Goal: Information Seeking & Learning: Learn about a topic

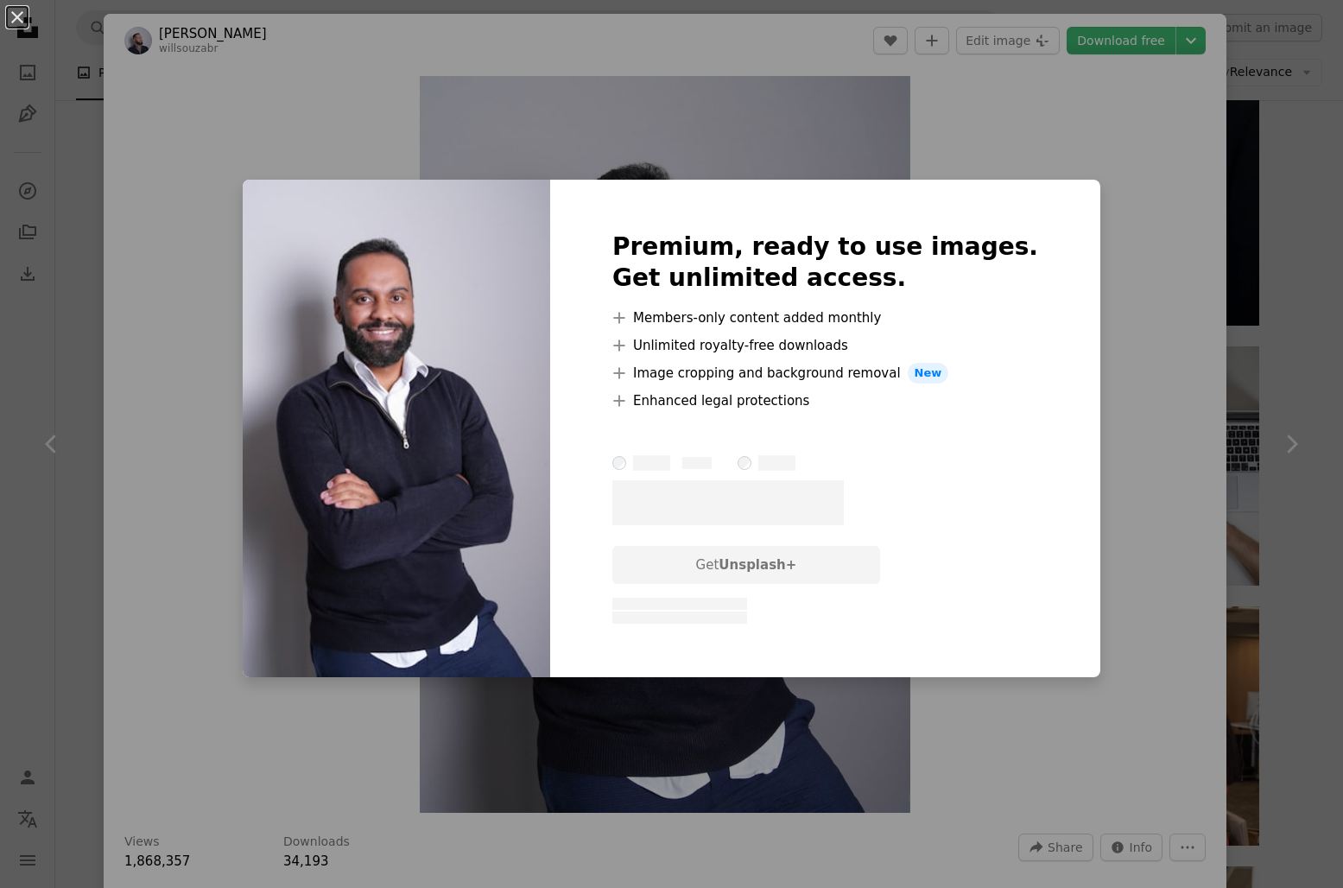
scroll to position [0, 259]
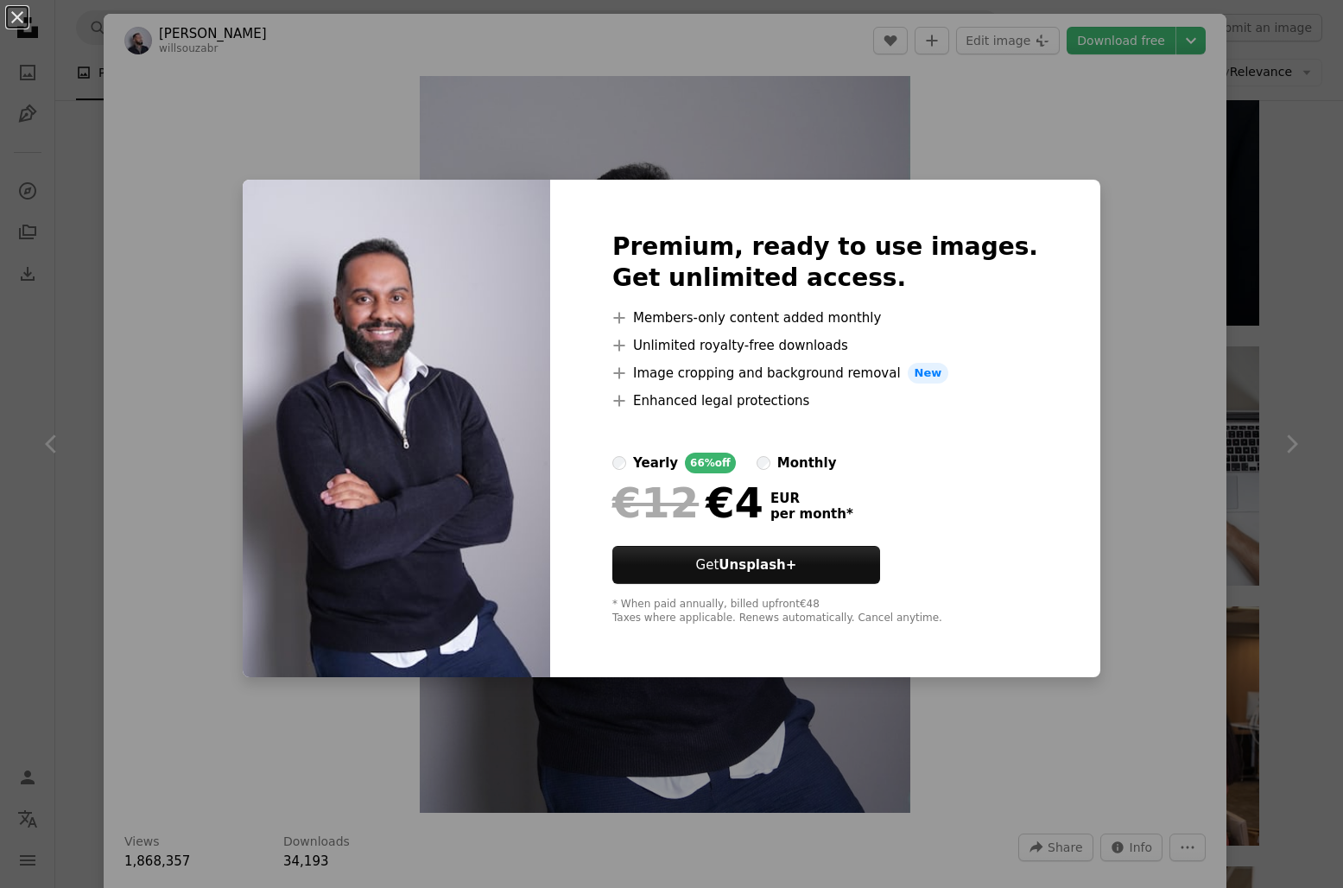
click at [1088, 264] on div "An X shape Premium, ready to use images. Get unlimited access. A plus sign Memb…" at bounding box center [671, 444] width 1343 height 888
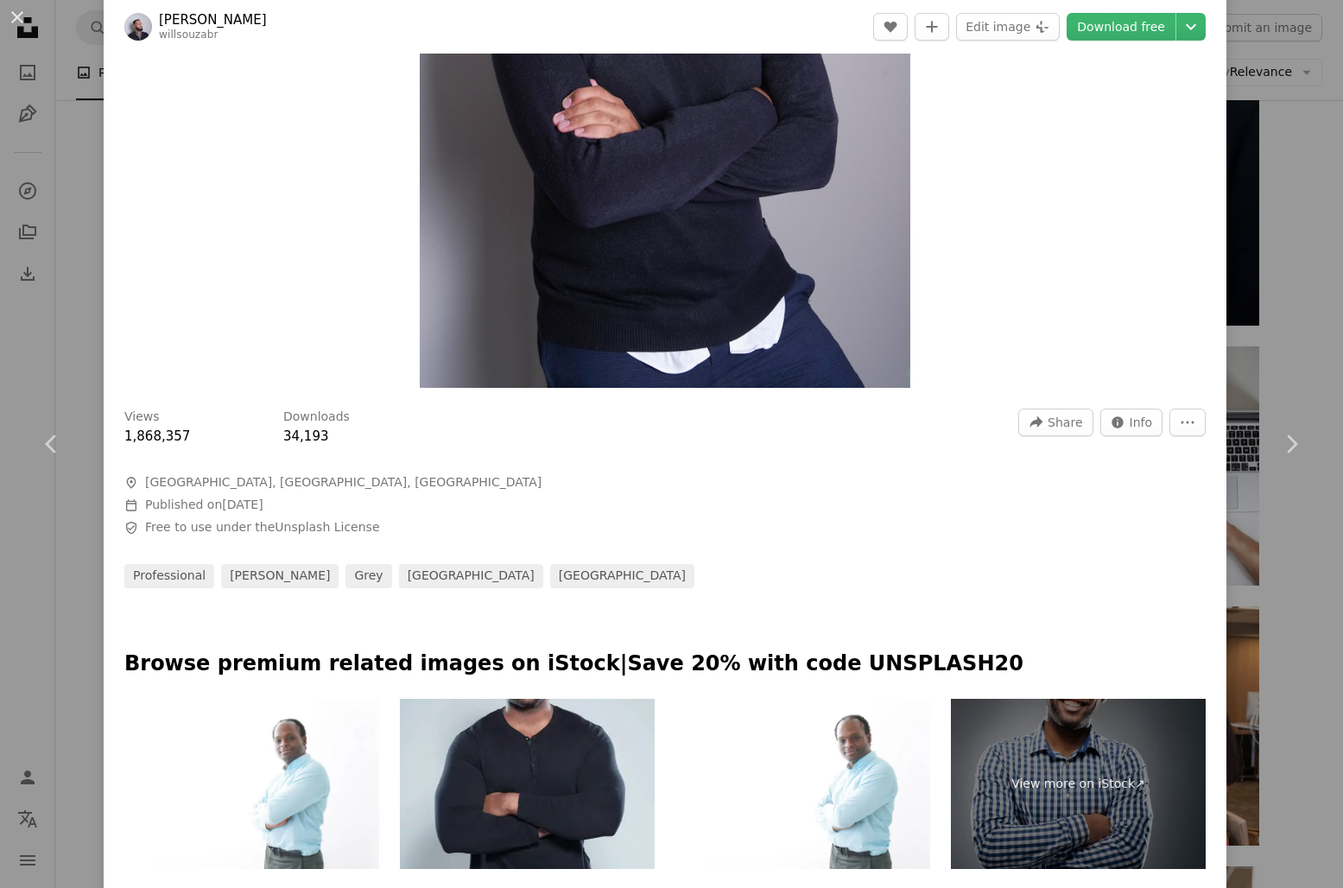
scroll to position [481, 0]
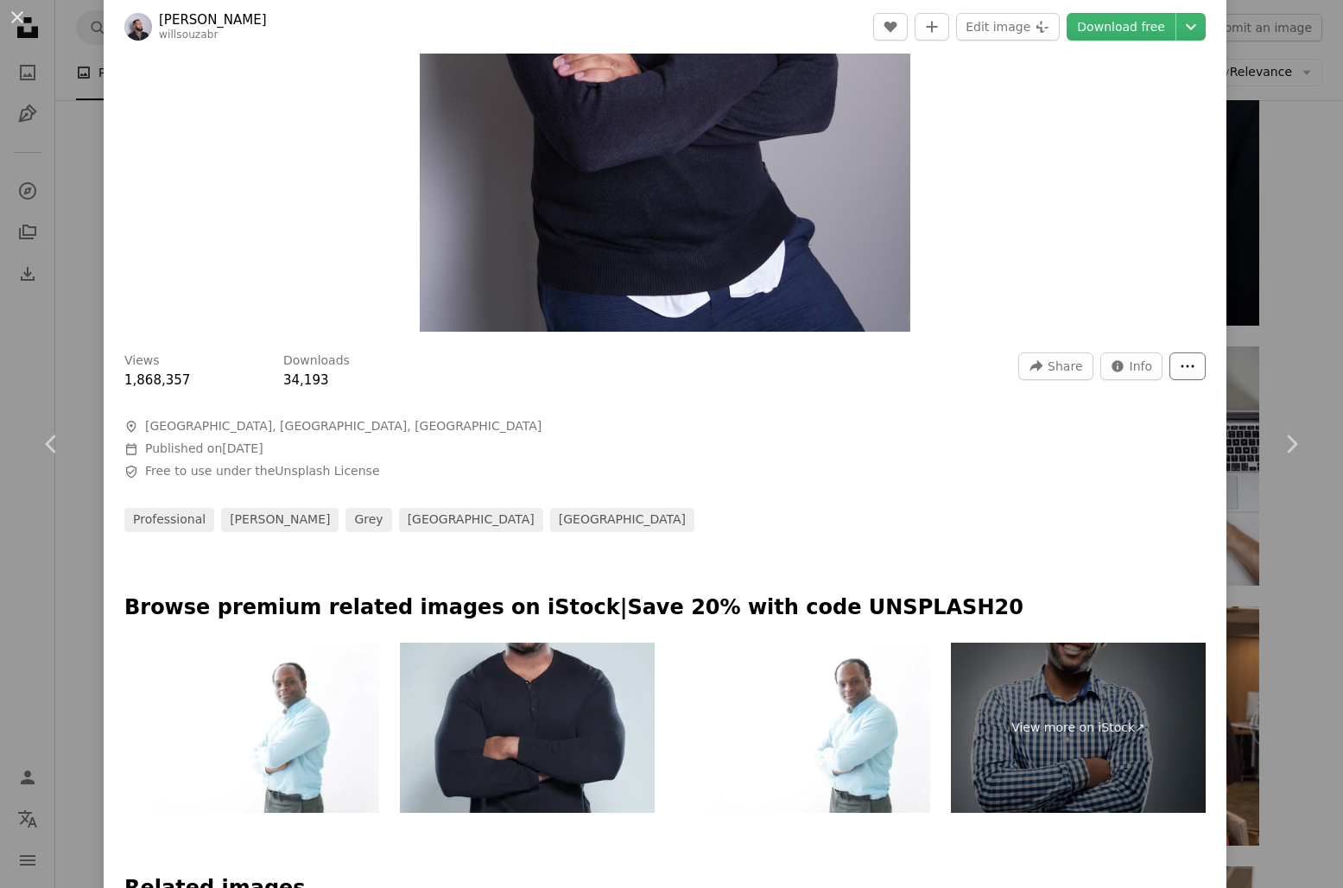
click at [1195, 364] on icon "More Actions" at bounding box center [1188, 366] width 16 height 16
click at [1086, 226] on dialog "An X shape Chevron left Chevron right [PERSON_NAME] willsouzabr A heart A plus …" at bounding box center [671, 444] width 1343 height 888
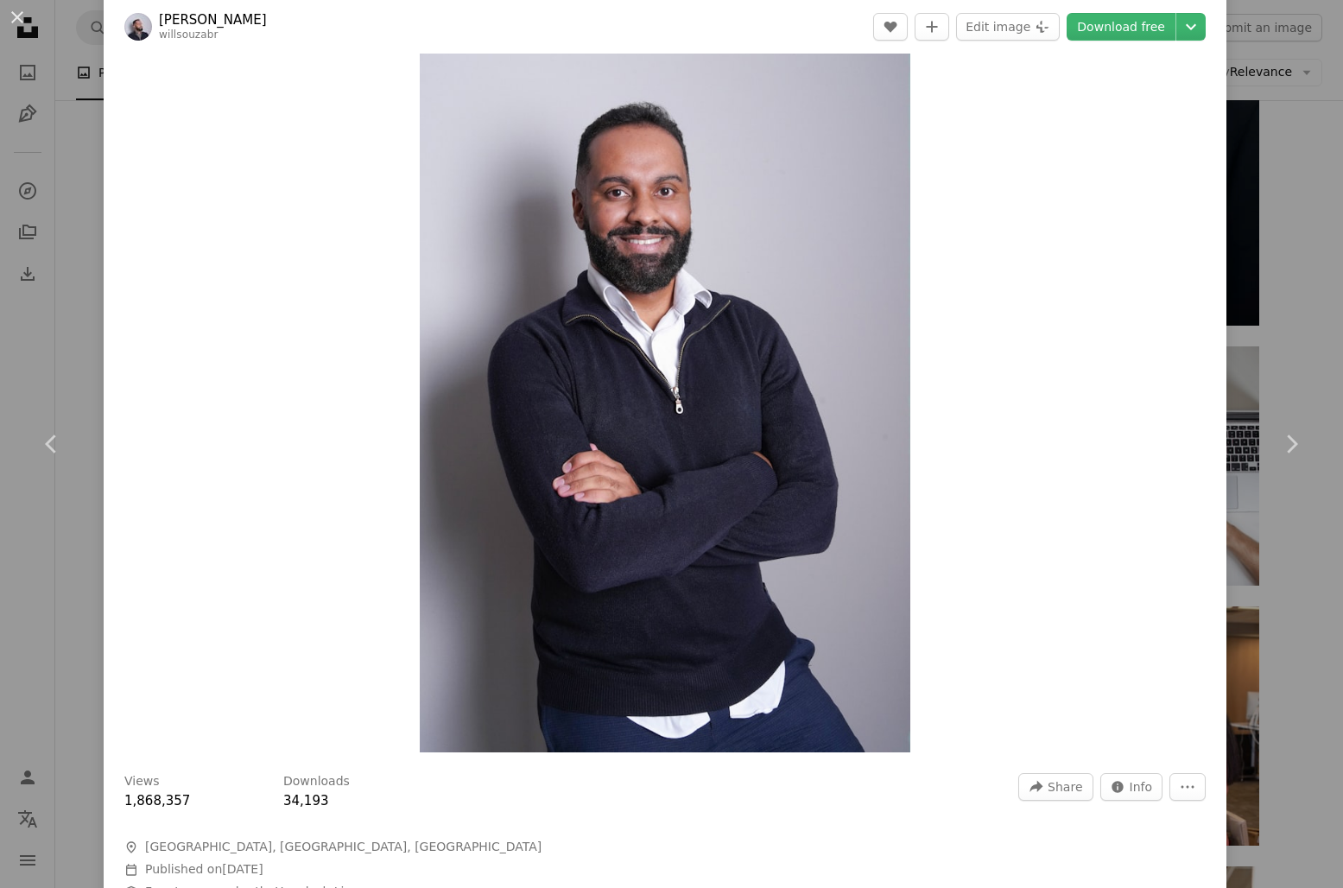
scroll to position [0, 0]
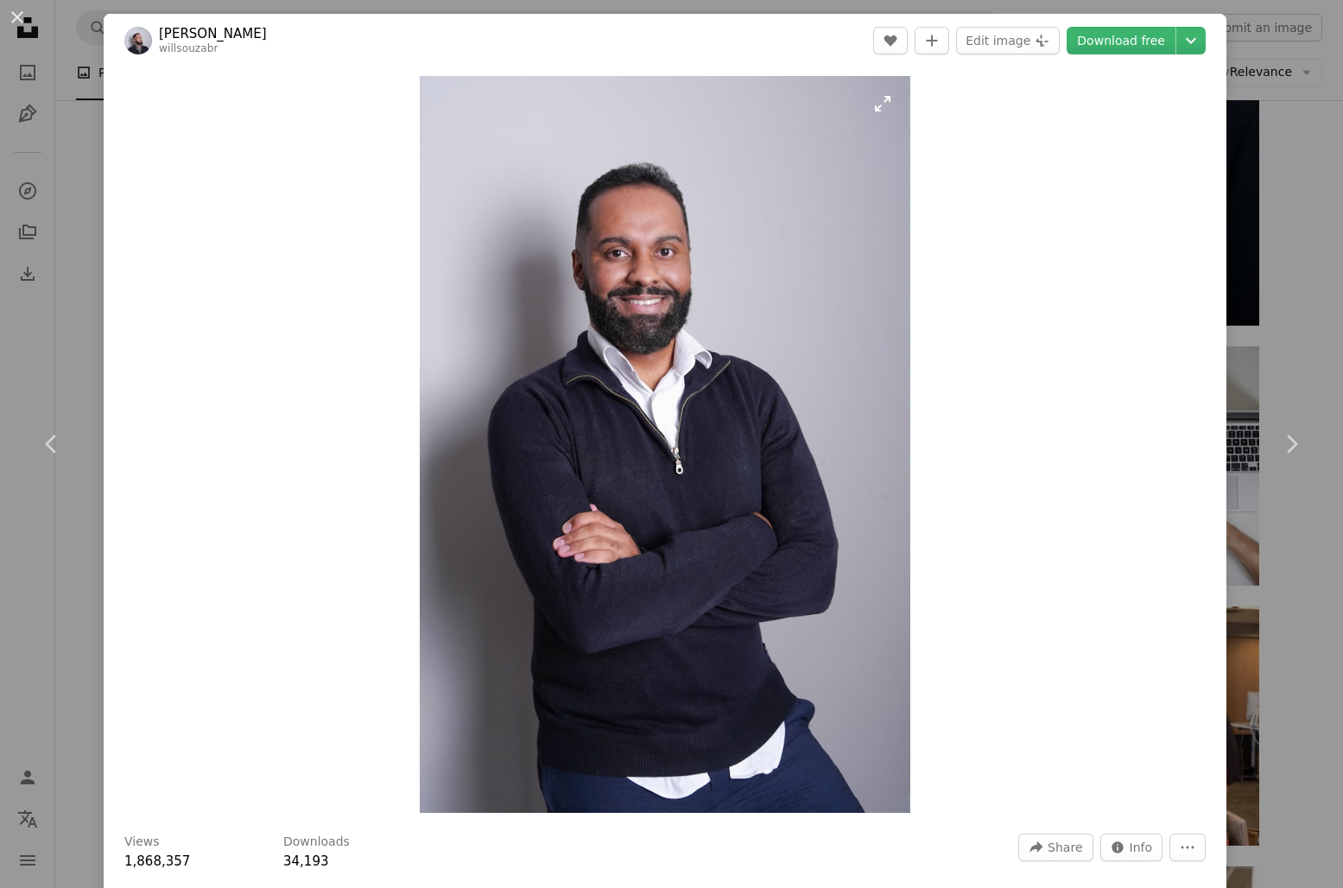
click at [636, 218] on img "Zoom in on this image" at bounding box center [665, 444] width 491 height 737
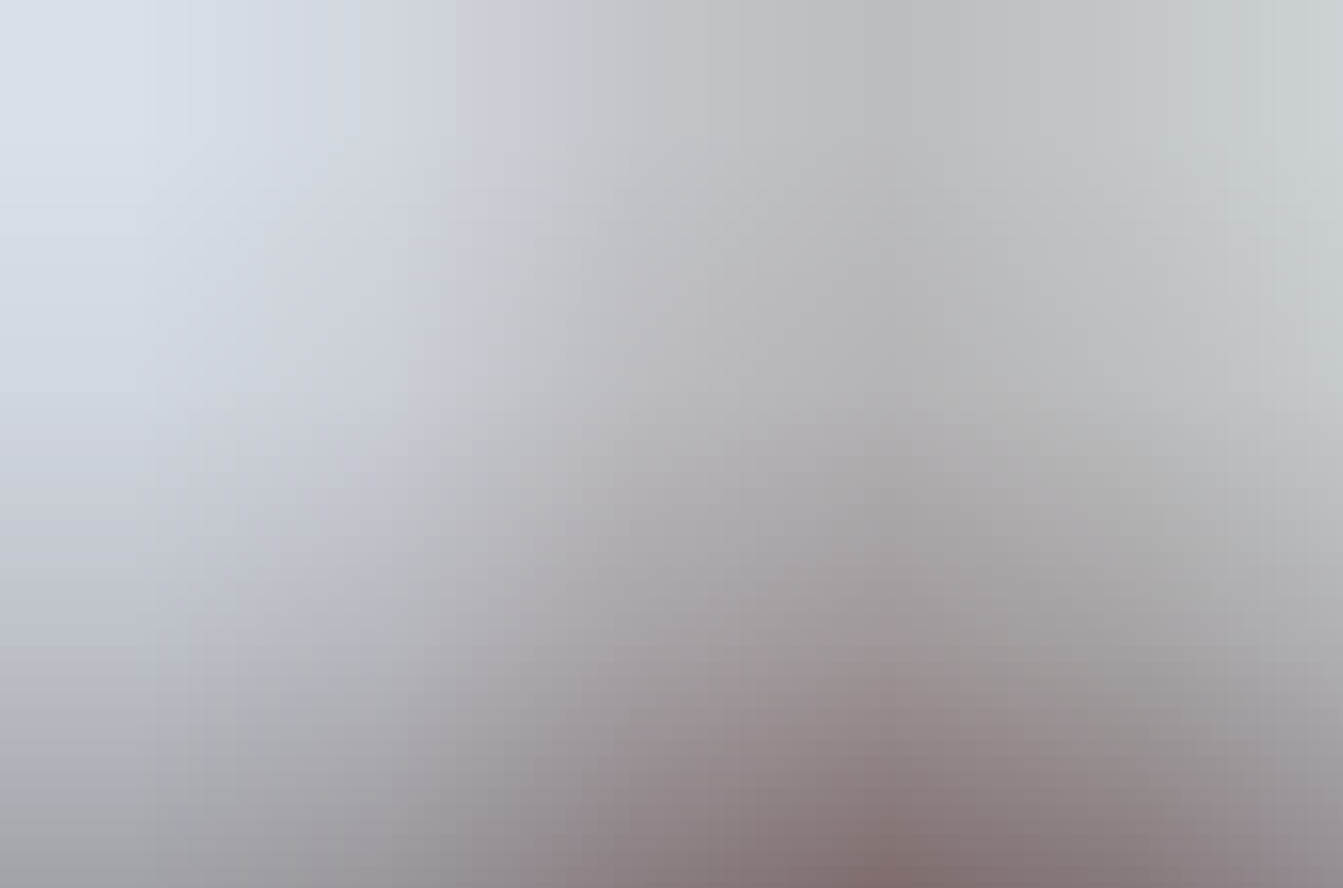
scroll to position [565, 0]
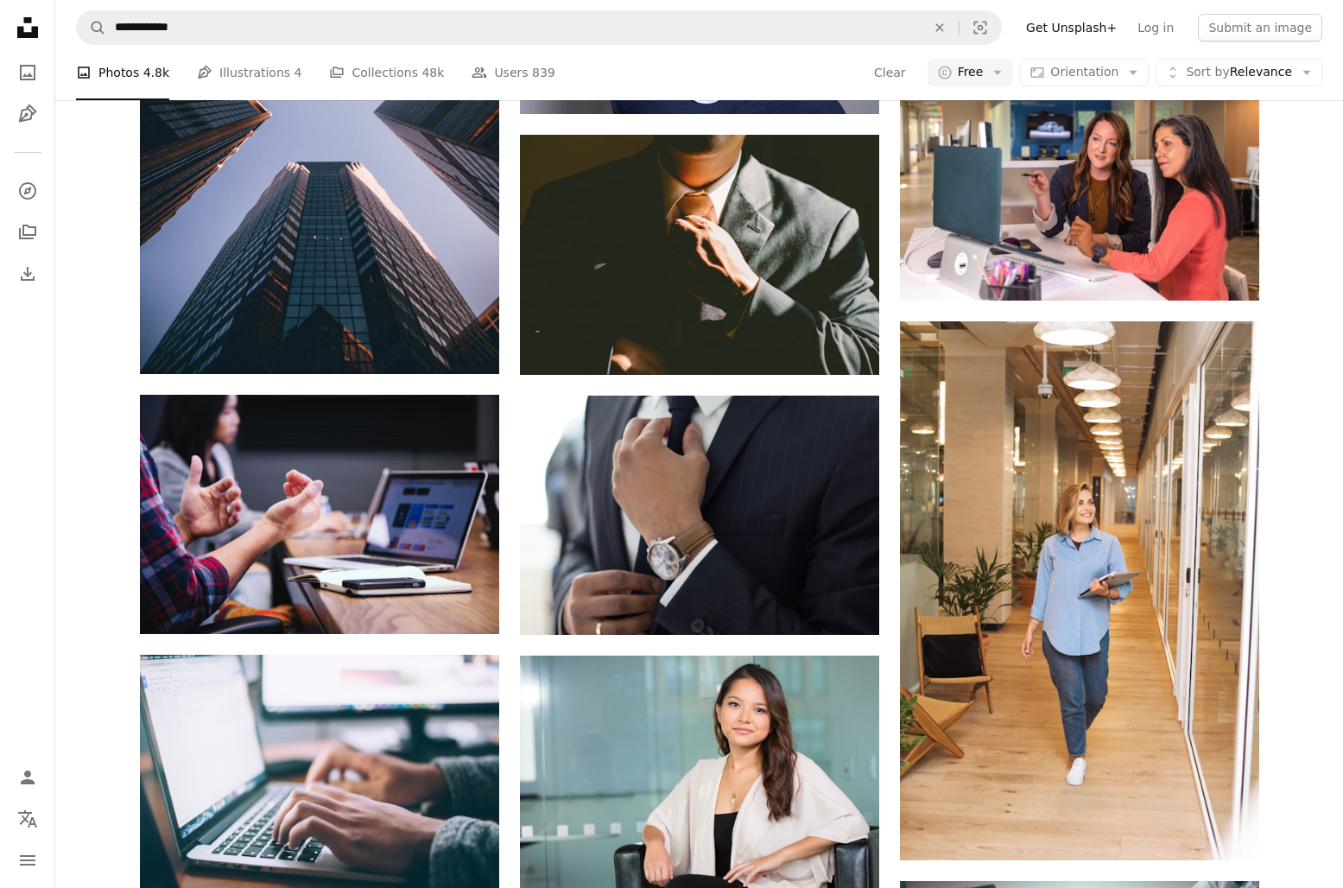
scroll to position [1888, 0]
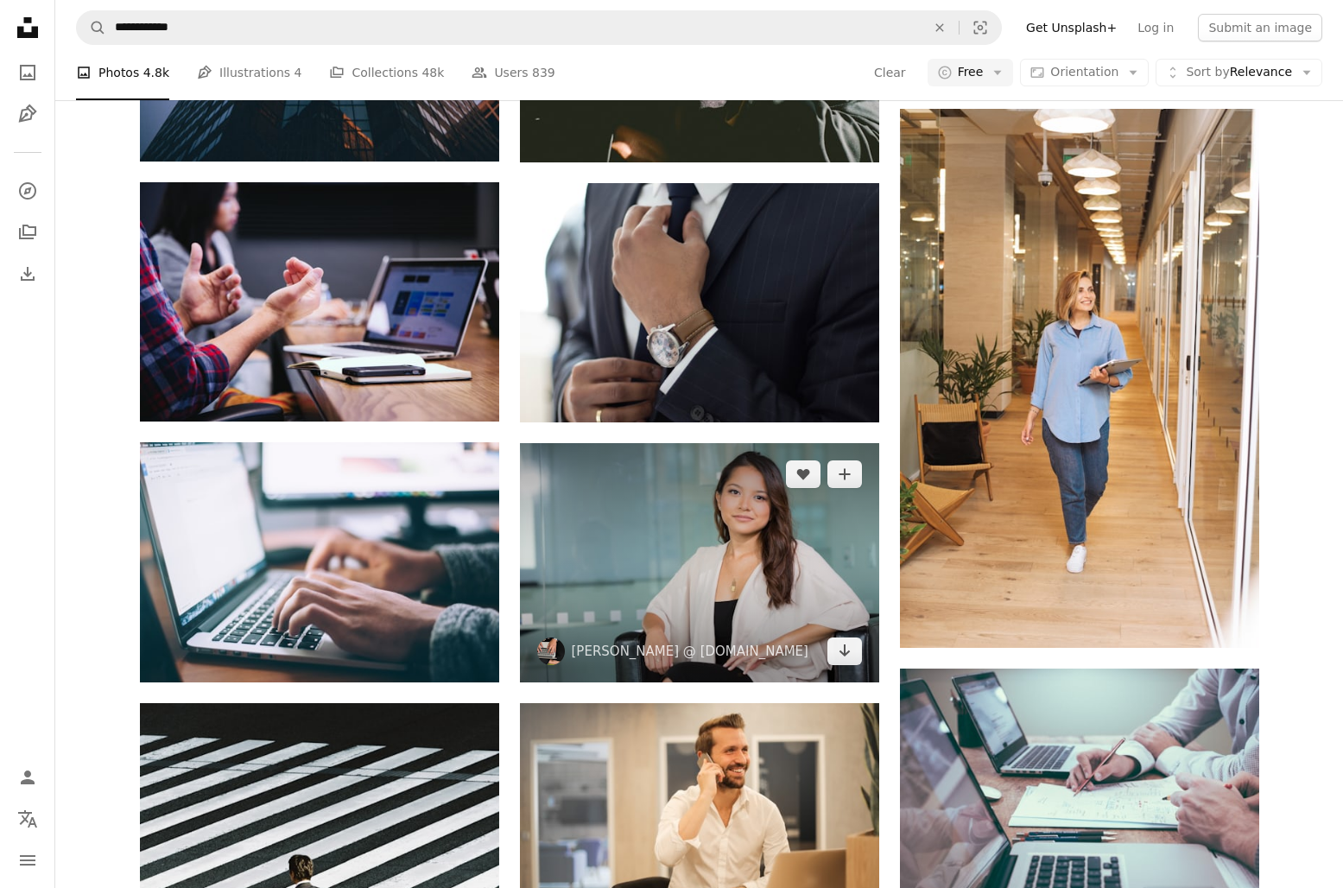
click at [712, 524] on img at bounding box center [699, 562] width 359 height 239
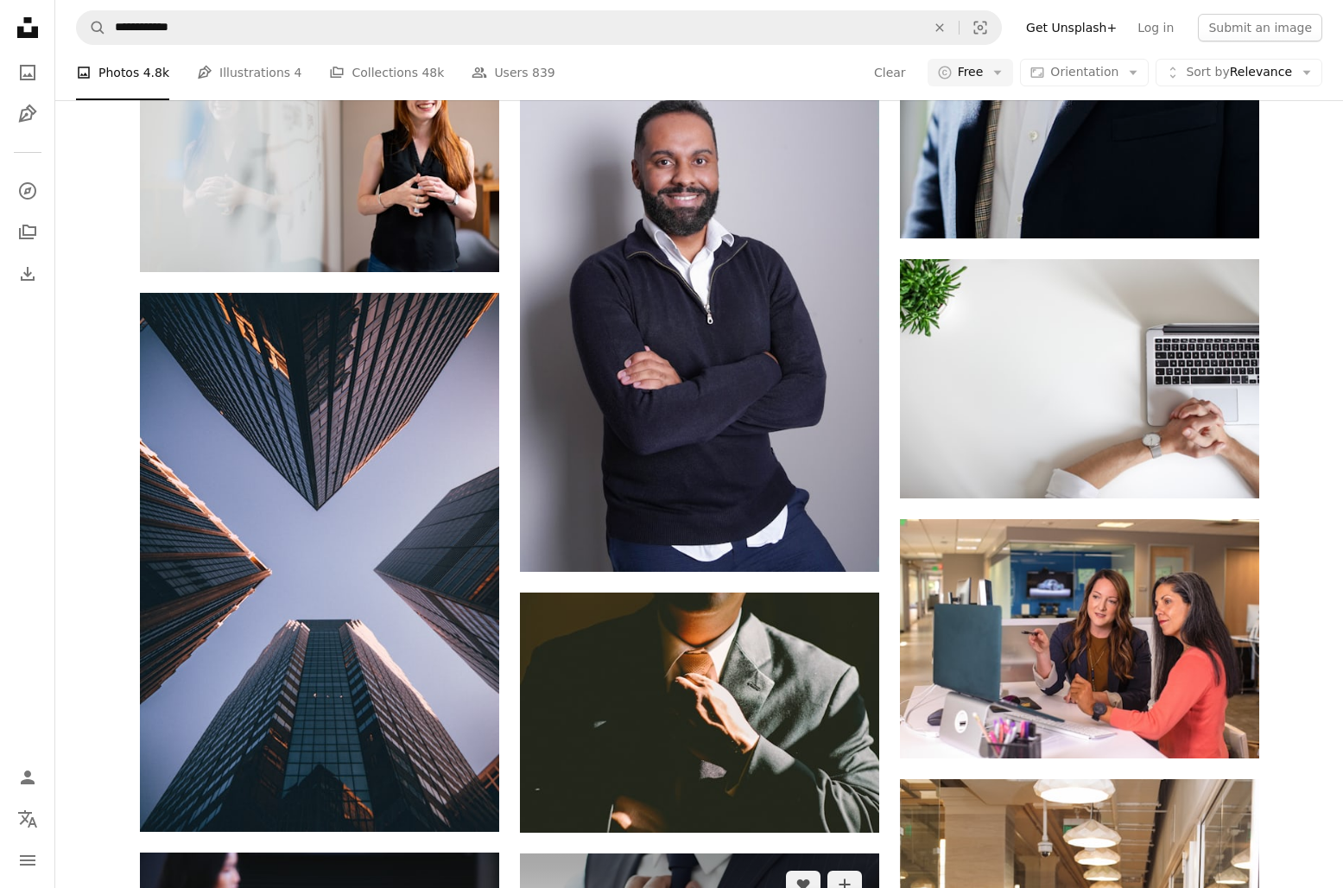
scroll to position [1156, 0]
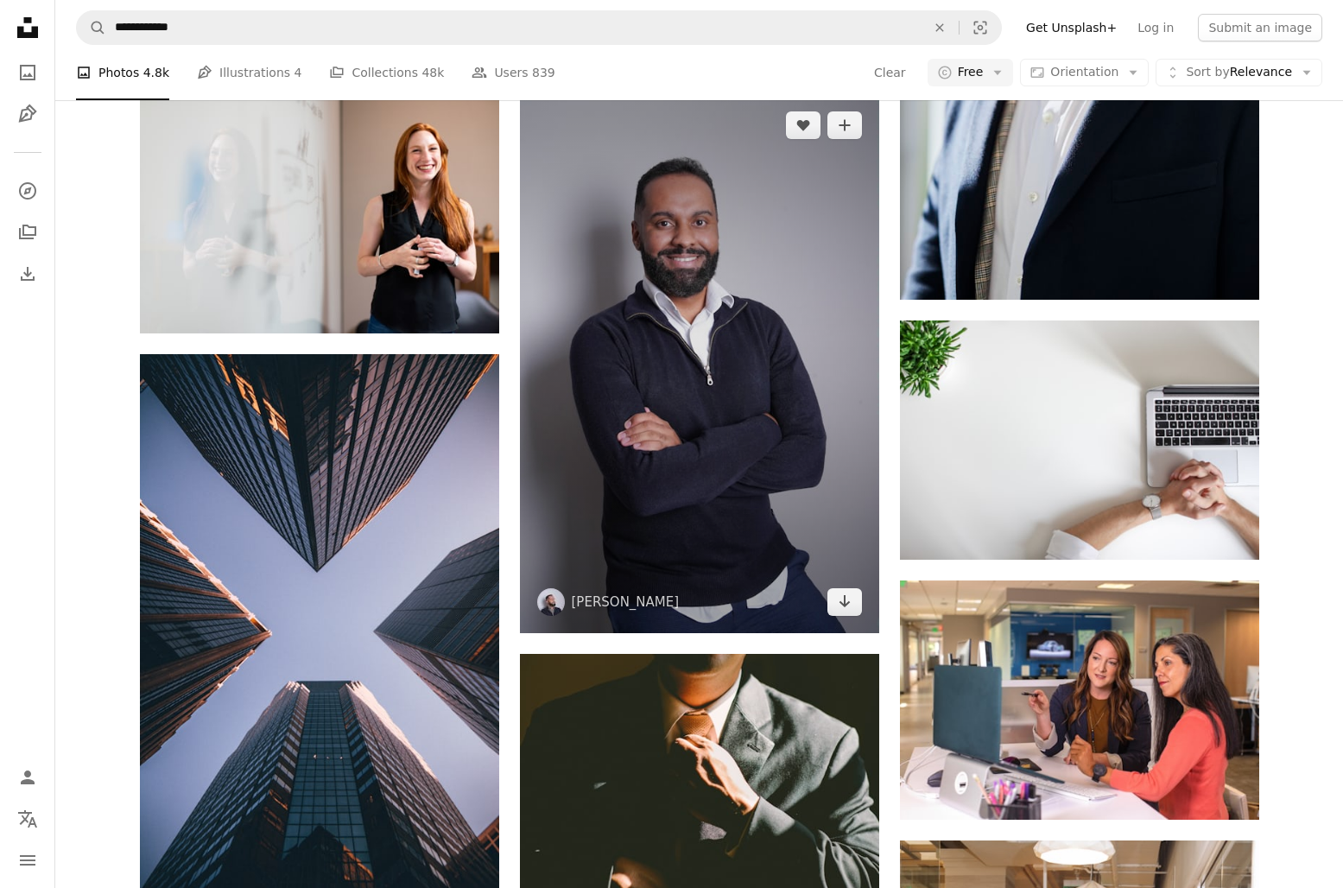
click at [694, 318] on img at bounding box center [699, 363] width 359 height 539
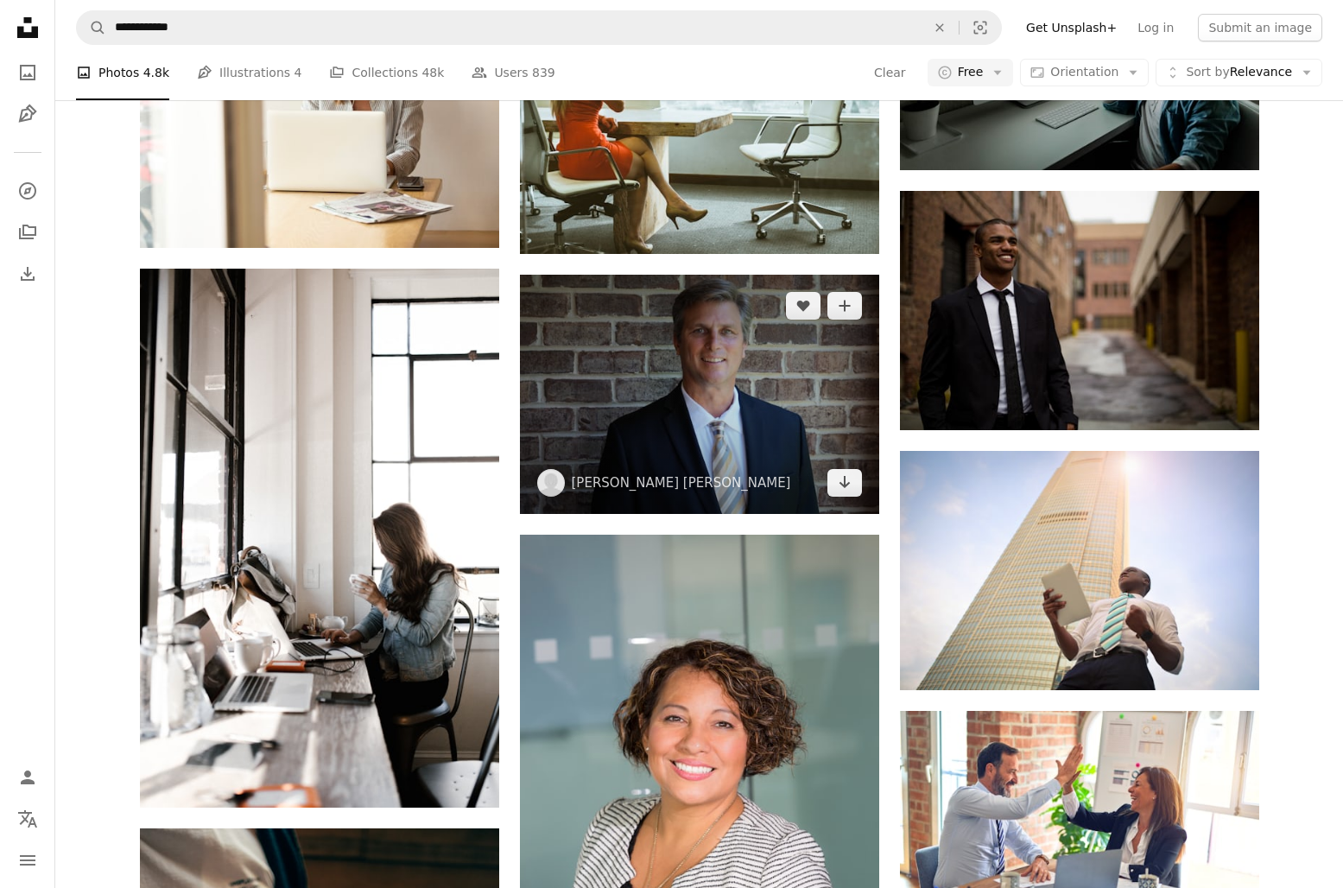
scroll to position [4457, 0]
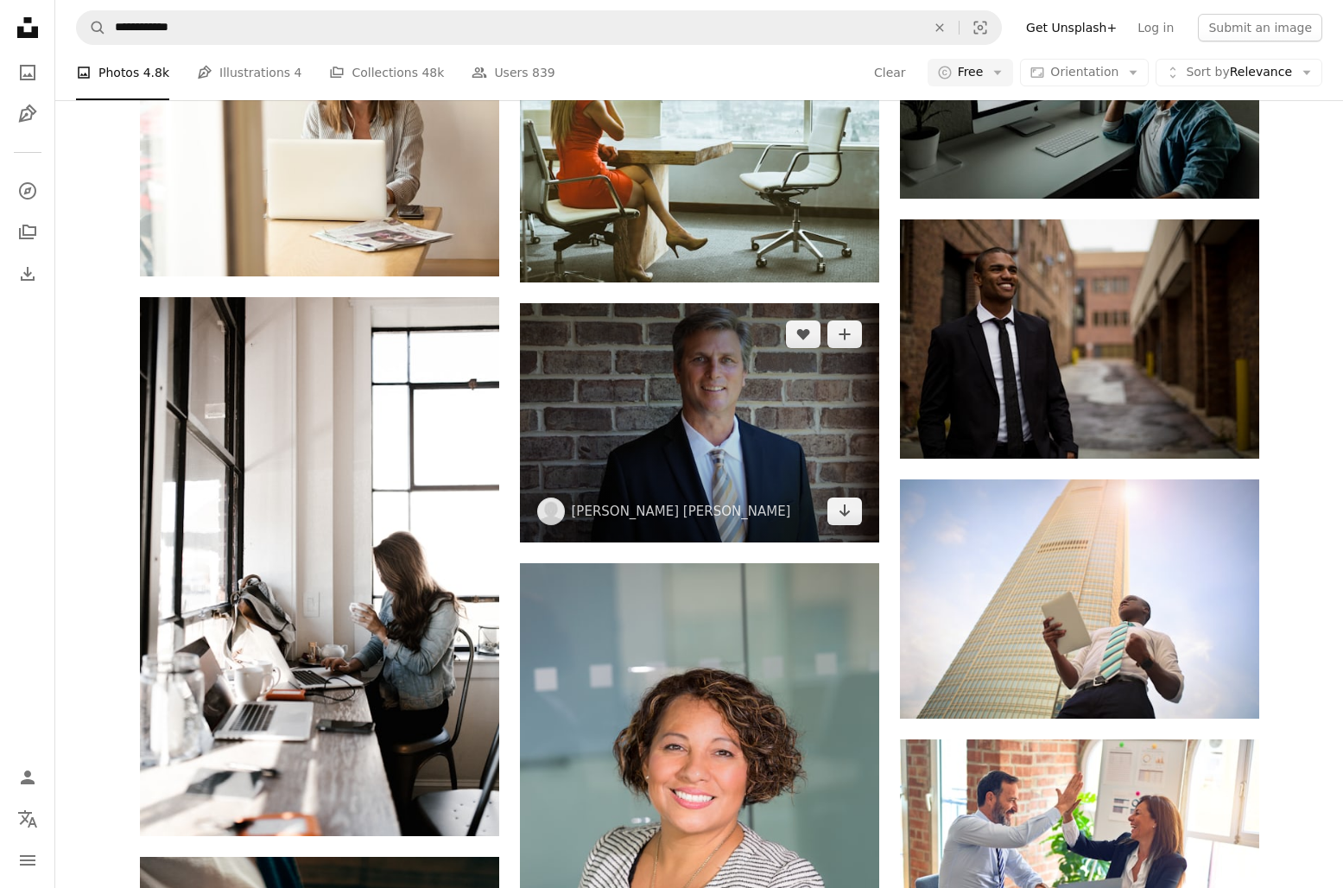
click at [673, 414] on img at bounding box center [699, 422] width 359 height 239
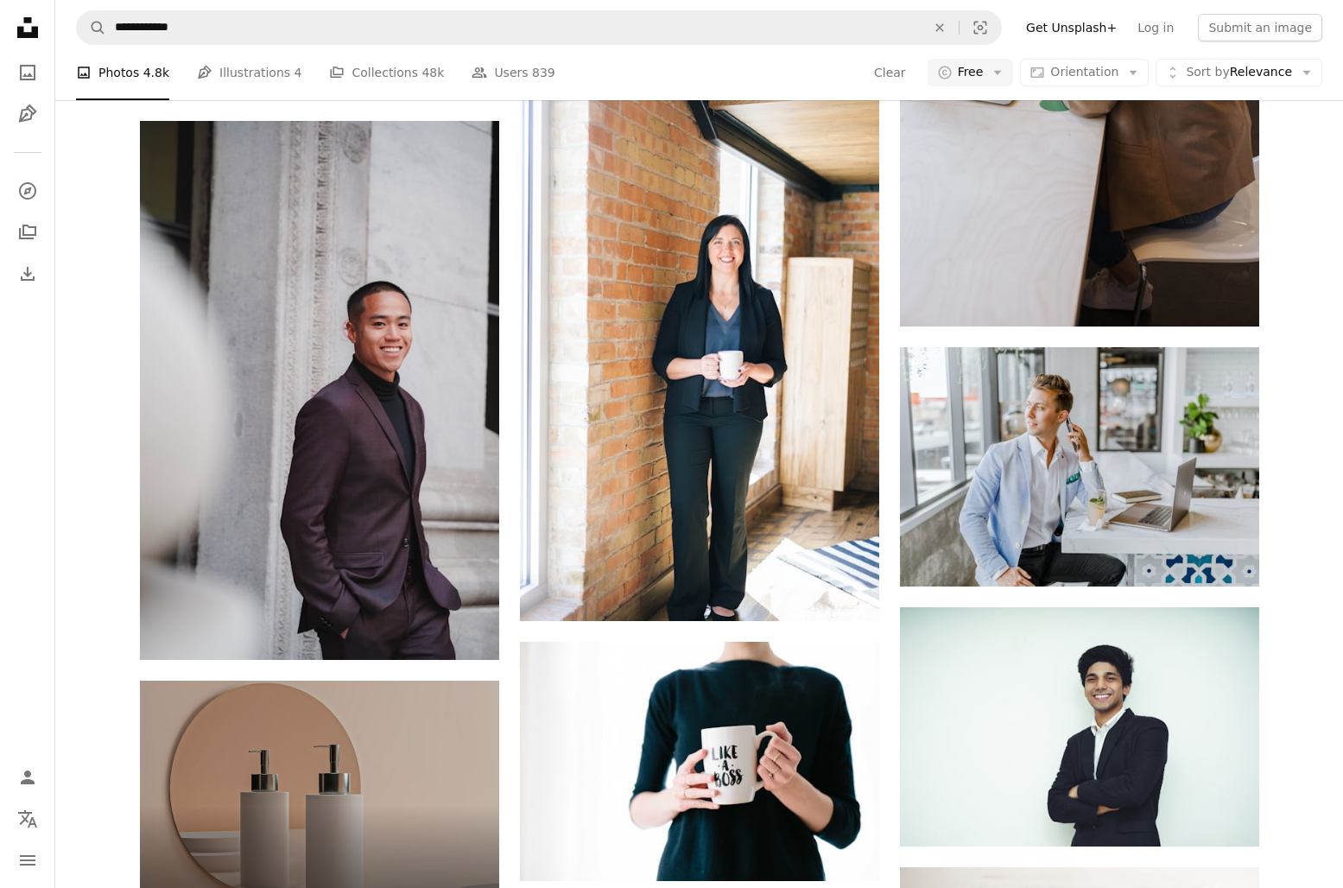
scroll to position [2972, 0]
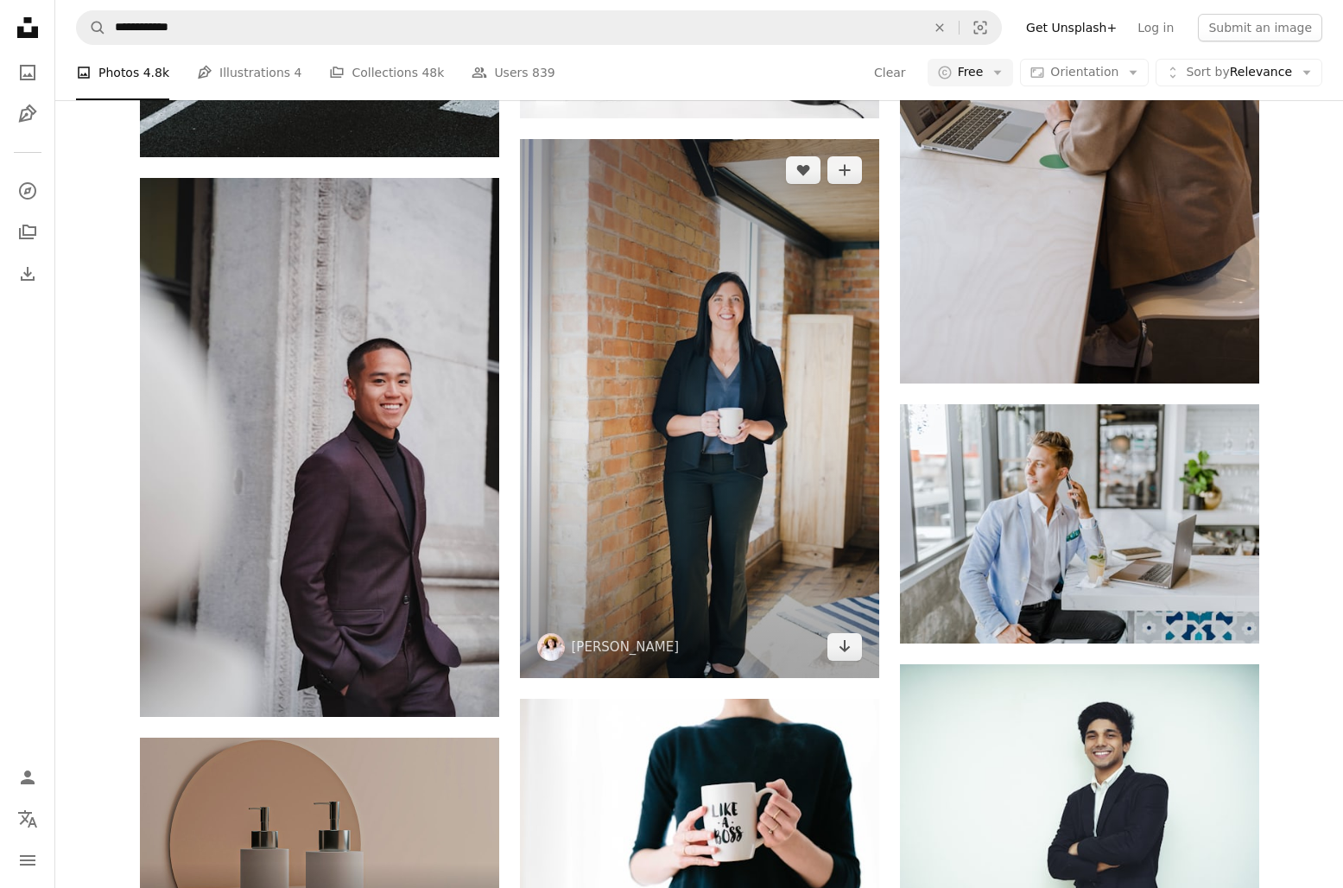
click at [703, 293] on img at bounding box center [699, 408] width 359 height 539
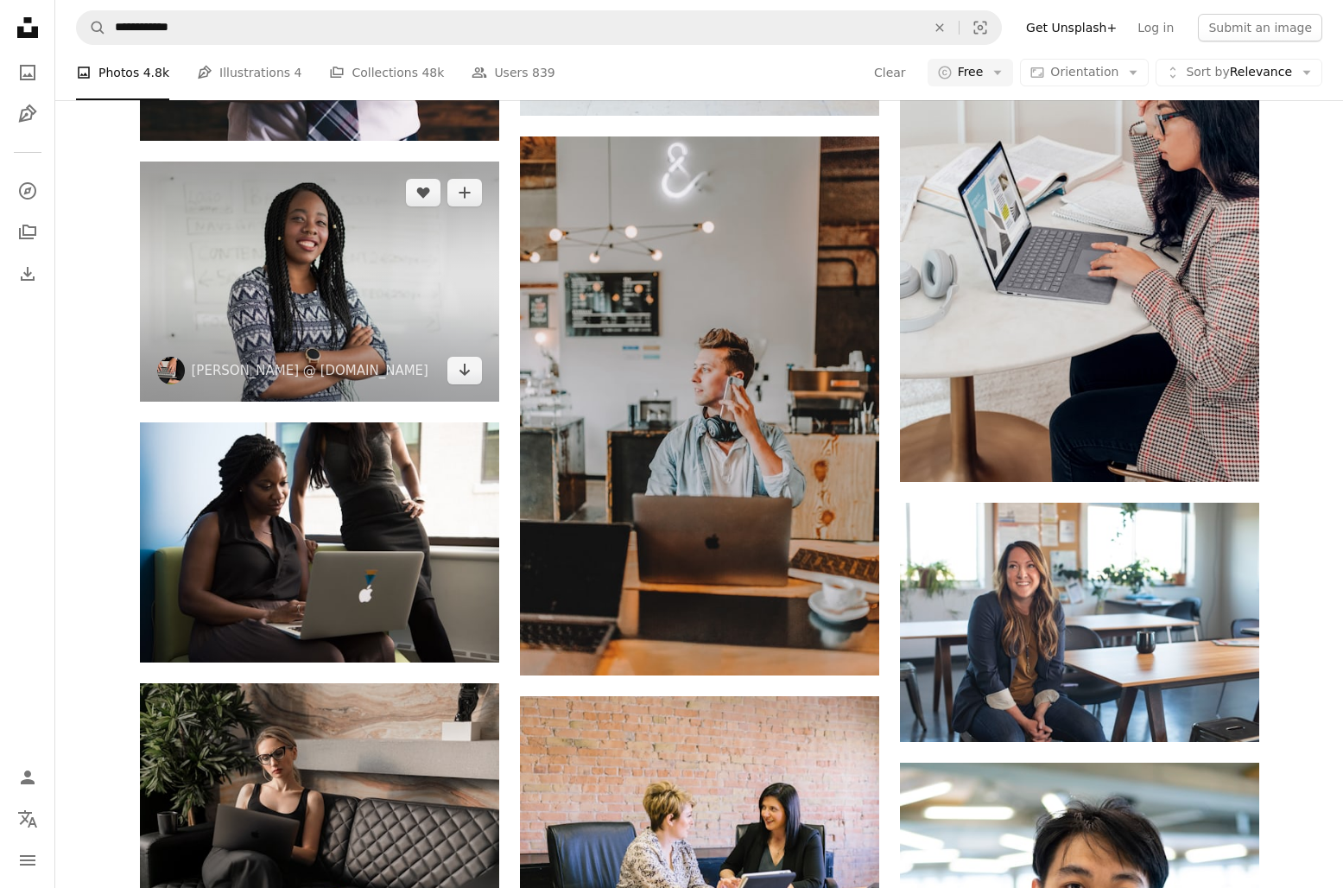
scroll to position [9173, 0]
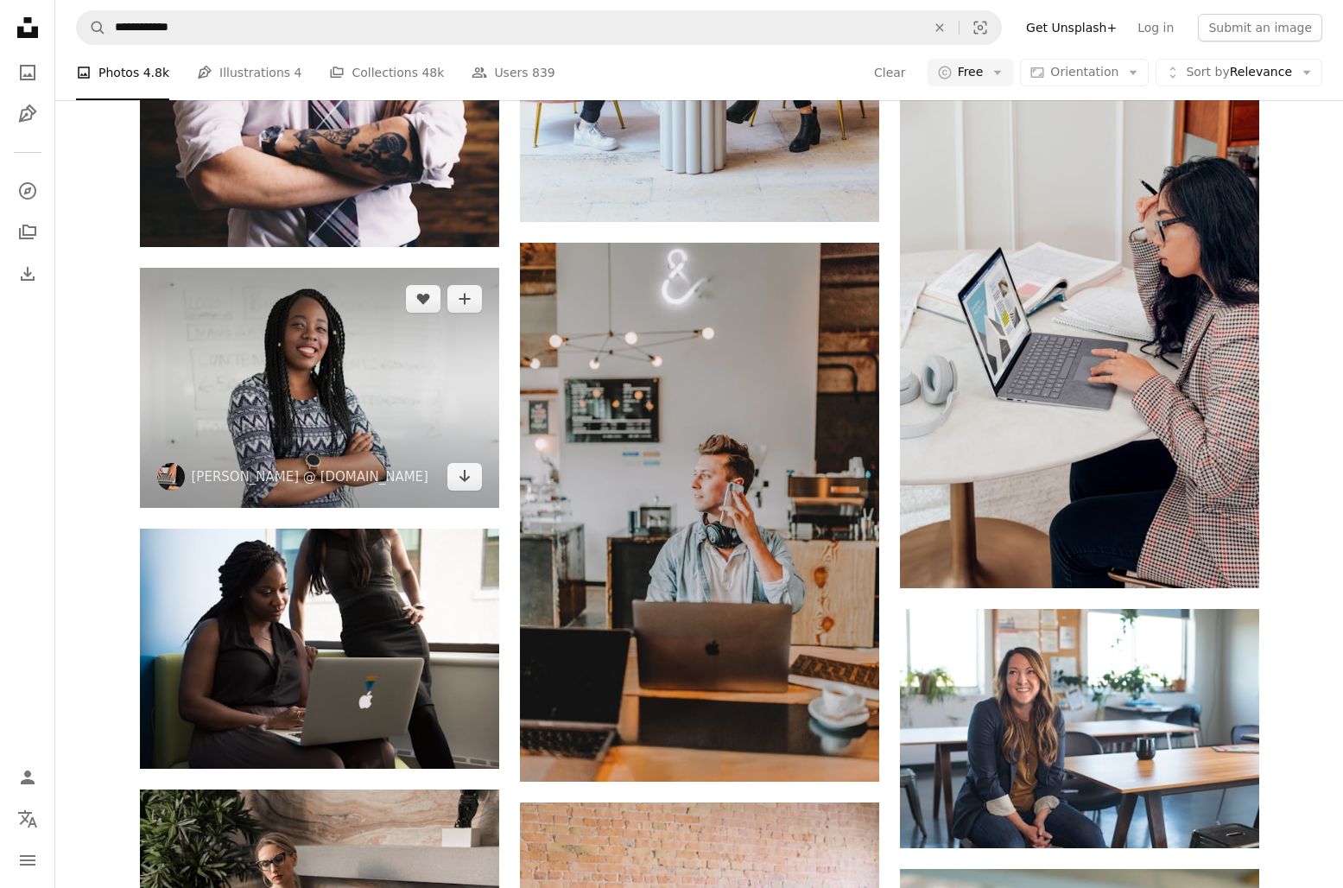
click at [304, 387] on img at bounding box center [319, 388] width 359 height 240
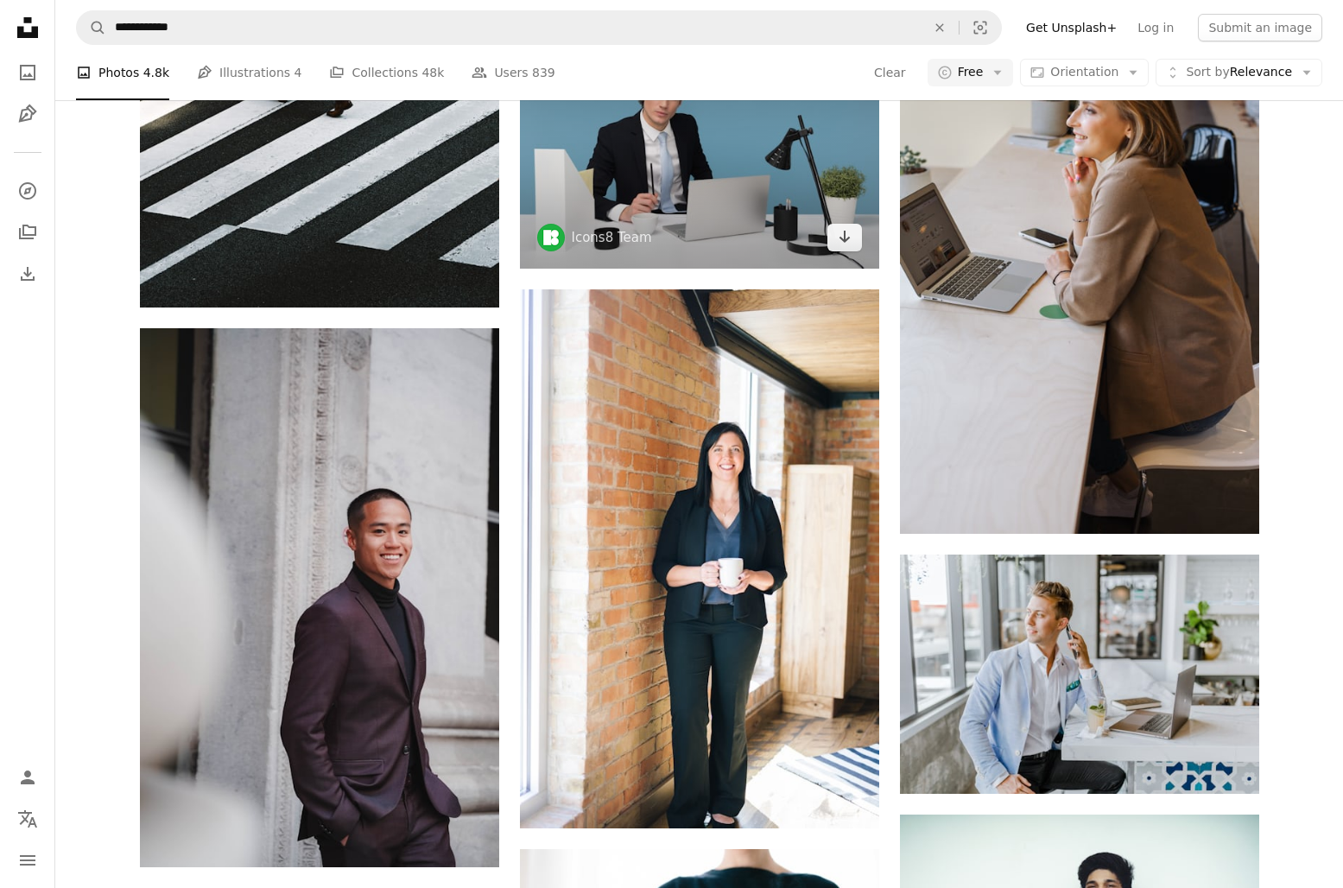
scroll to position [2749, 0]
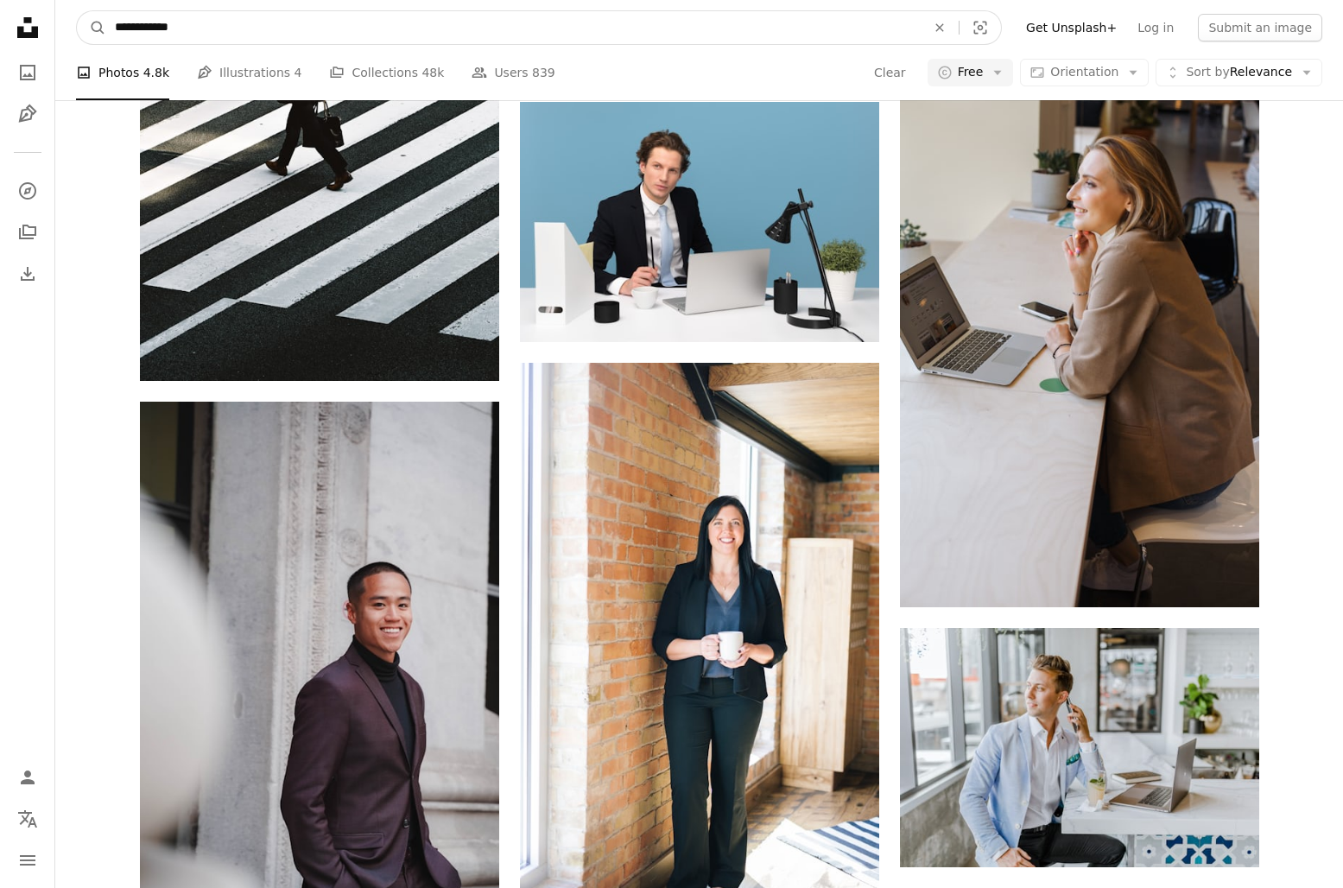
click at [425, 28] on input "**********" at bounding box center [513, 27] width 814 height 33
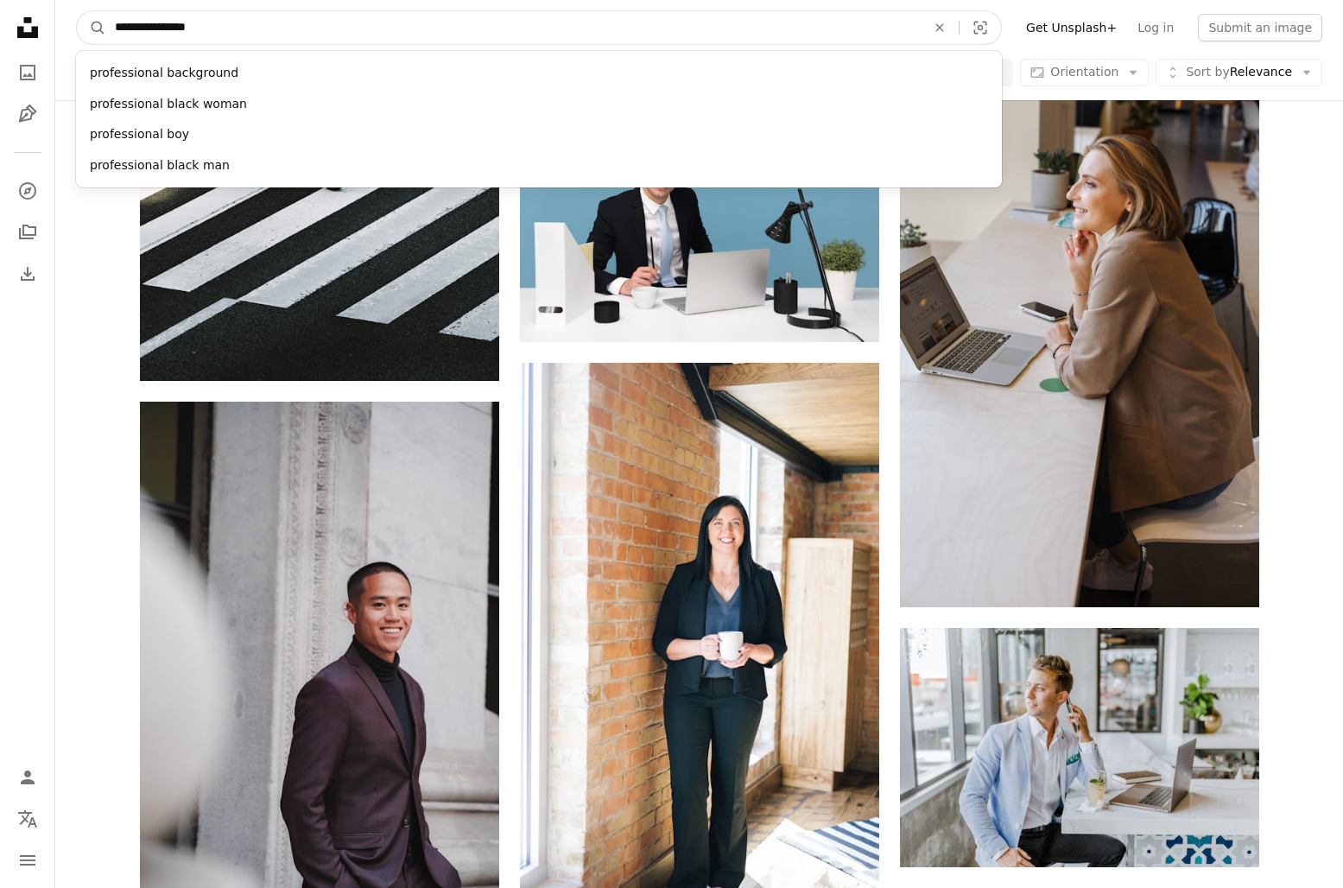
type input "**********"
click button "A magnifying glass" at bounding box center [91, 27] width 29 height 33
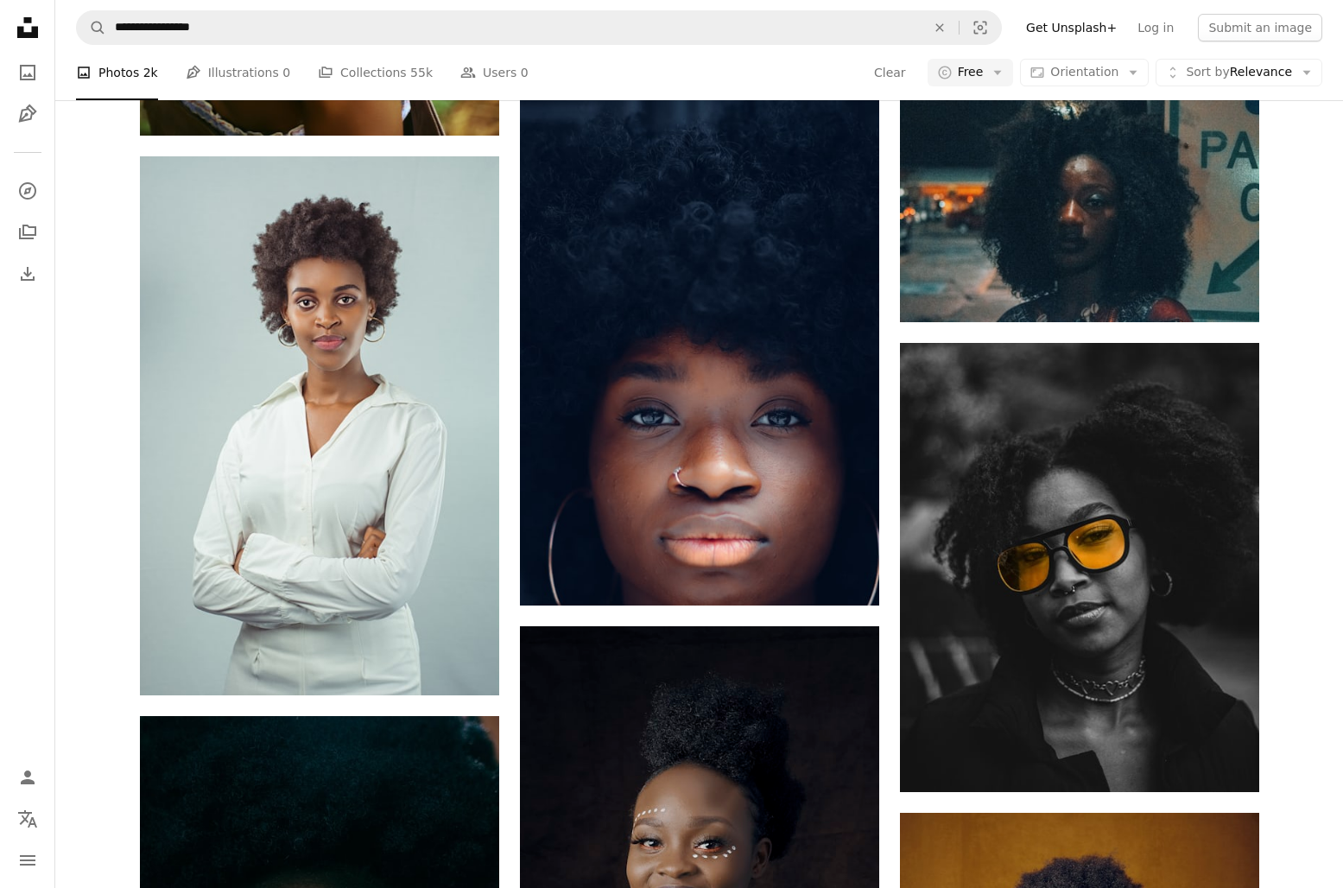
scroll to position [1854, 0]
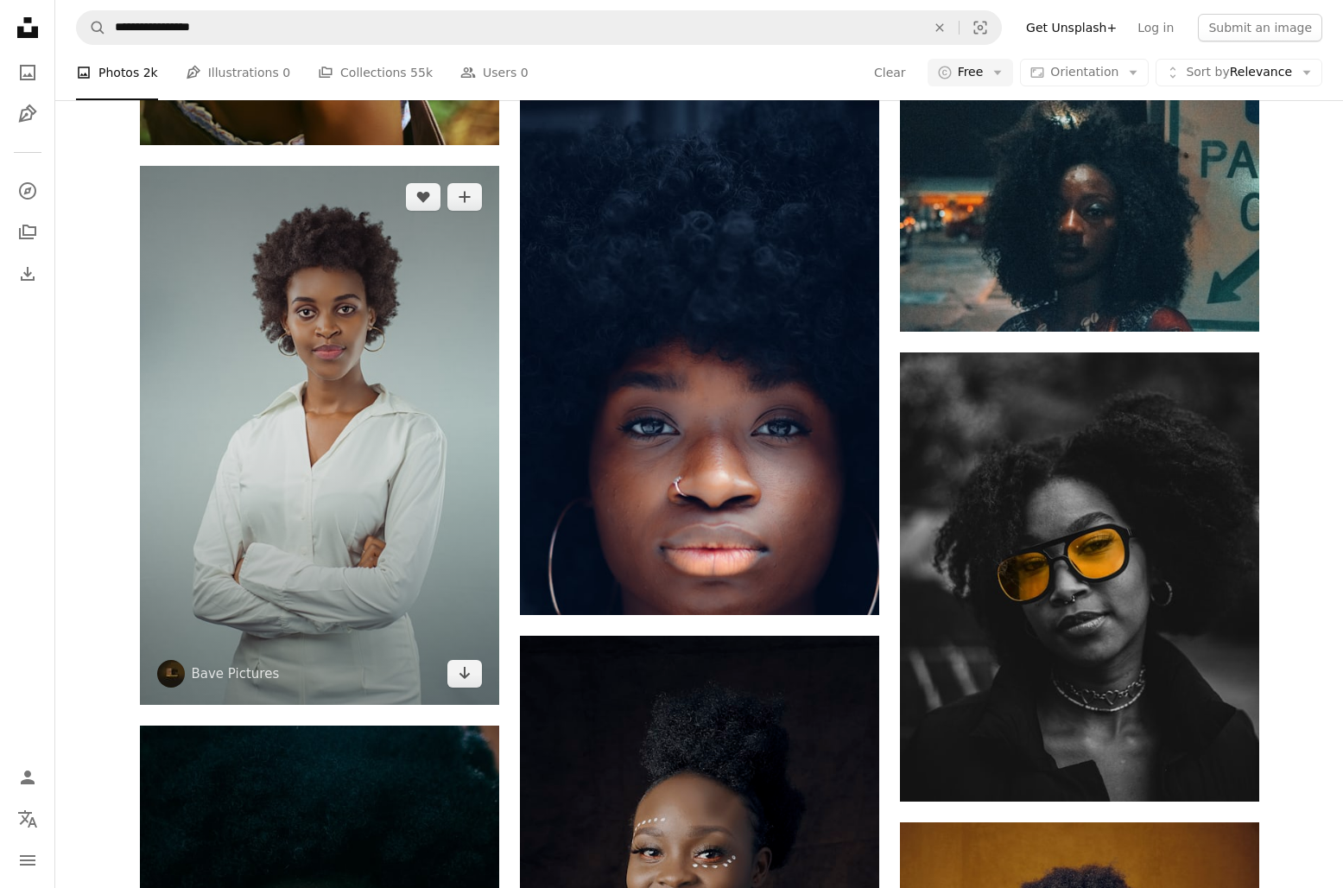
click at [364, 364] on img at bounding box center [319, 435] width 359 height 539
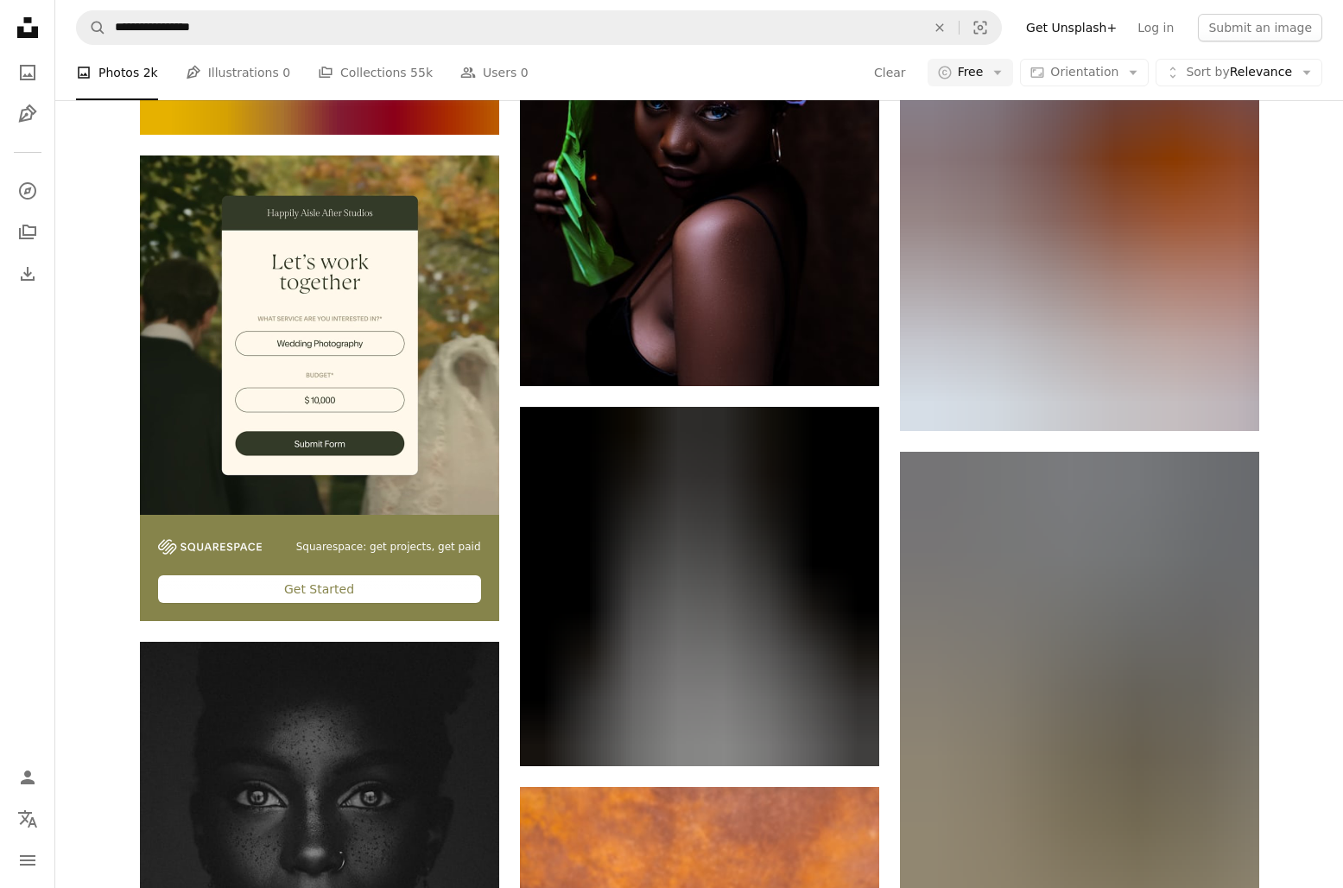
scroll to position [4347, 0]
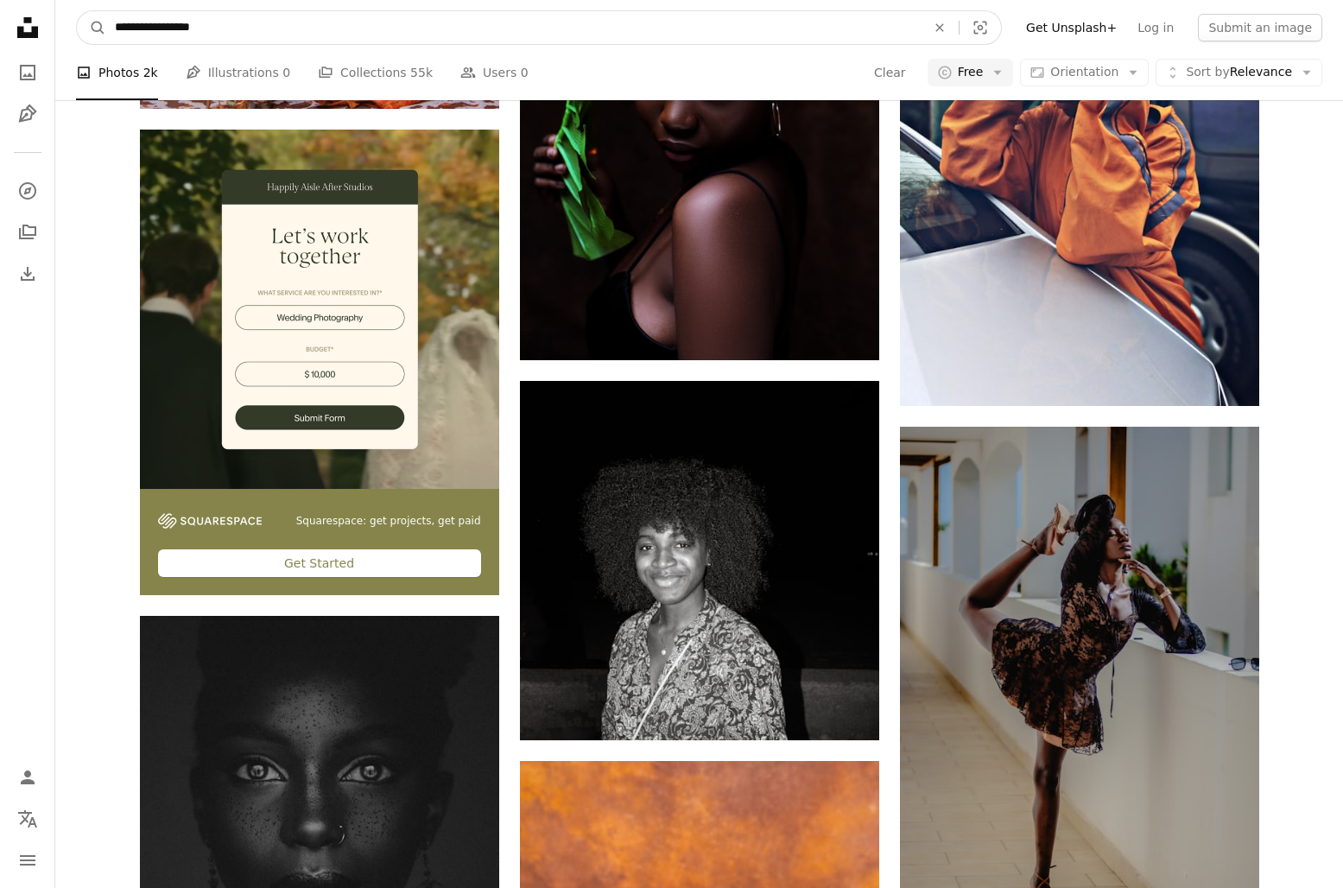
click at [399, 37] on input "**********" at bounding box center [513, 27] width 814 height 33
type input "**********"
click button "A magnifying glass" at bounding box center [91, 27] width 29 height 33
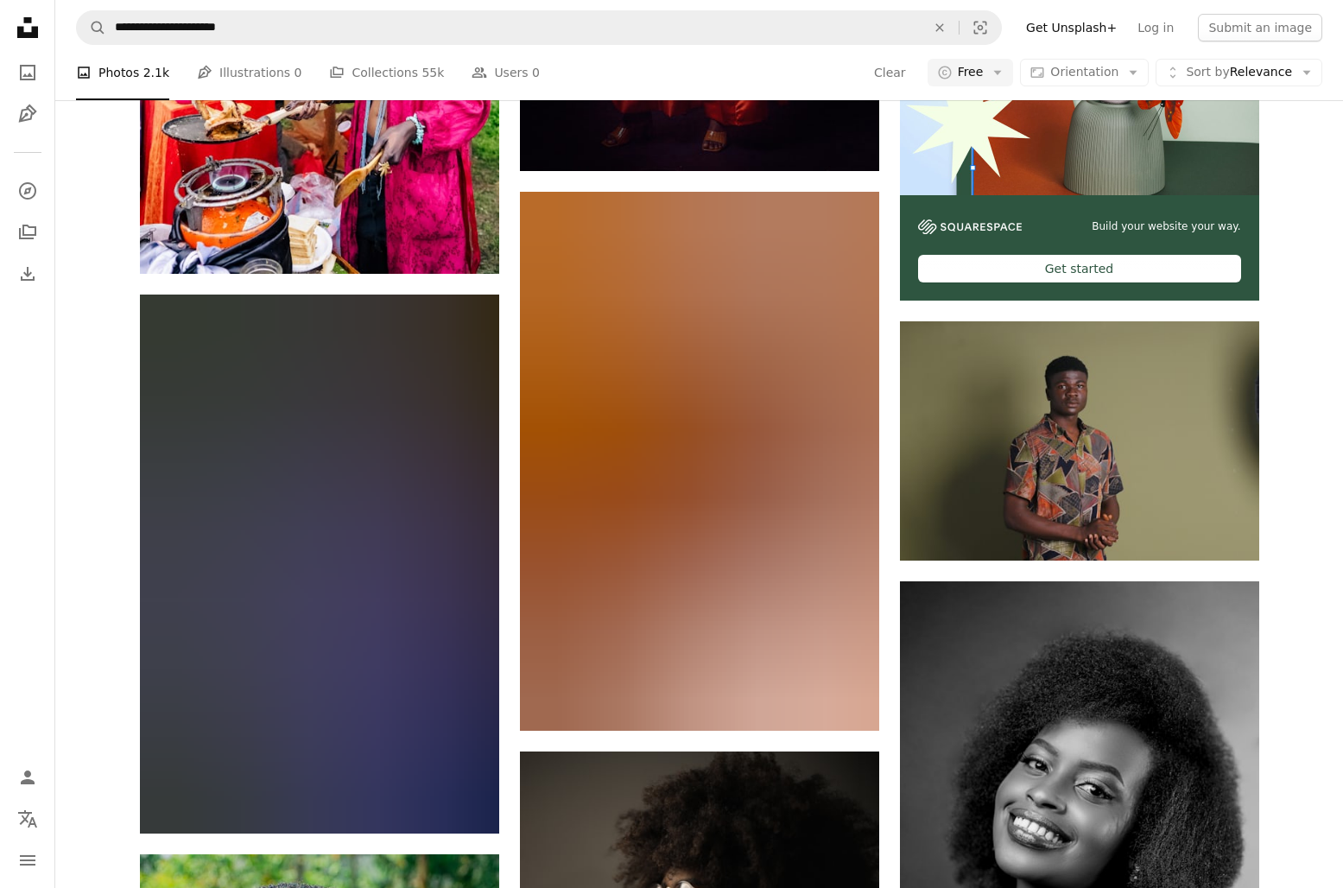
scroll to position [8542, 0]
